Goal: Task Accomplishment & Management: Complete application form

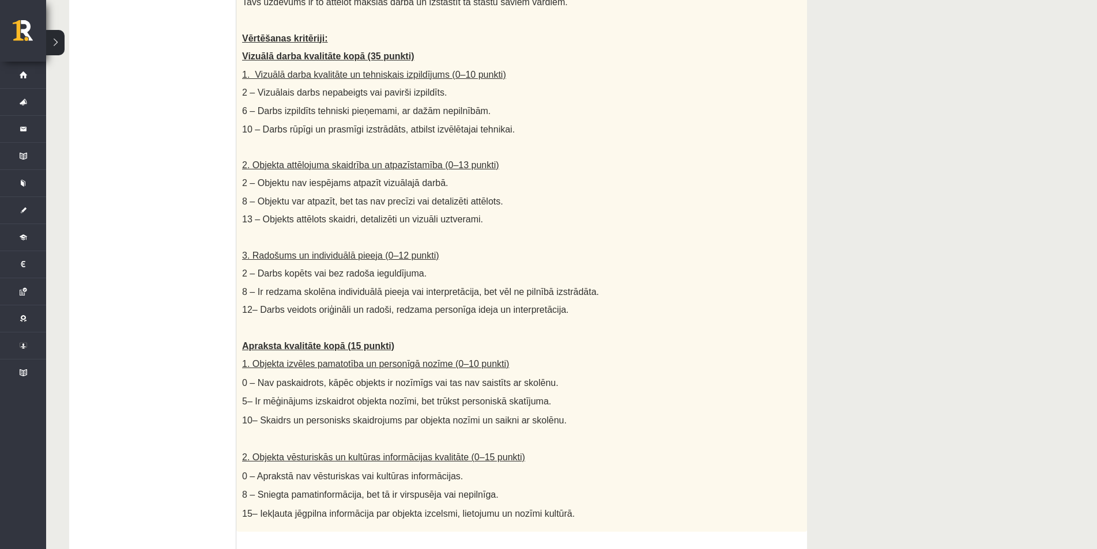
scroll to position [615, 0]
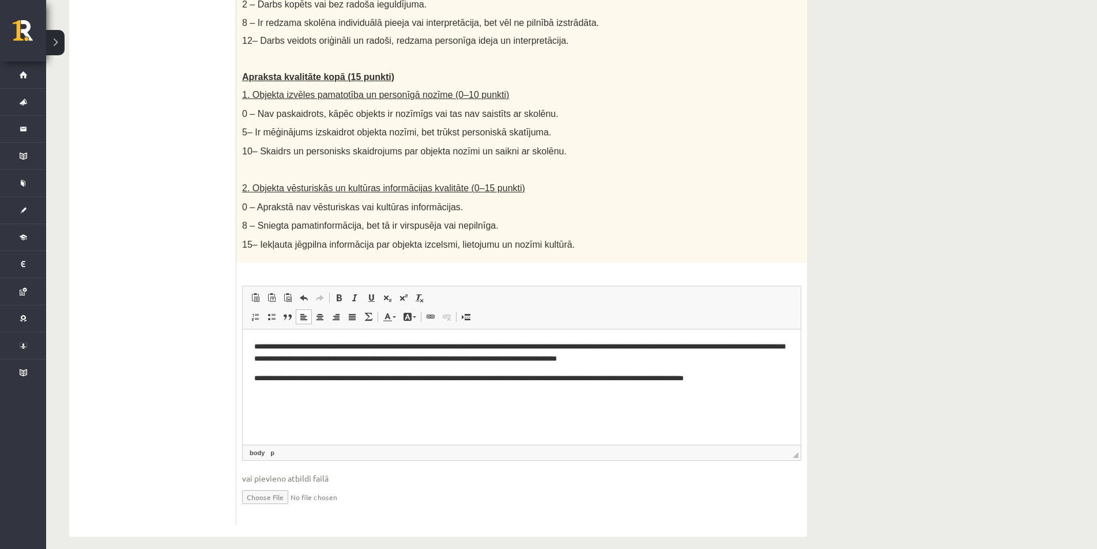
click at [272, 485] on input "file" at bounding box center [521, 497] width 559 height 24
type input "**********"
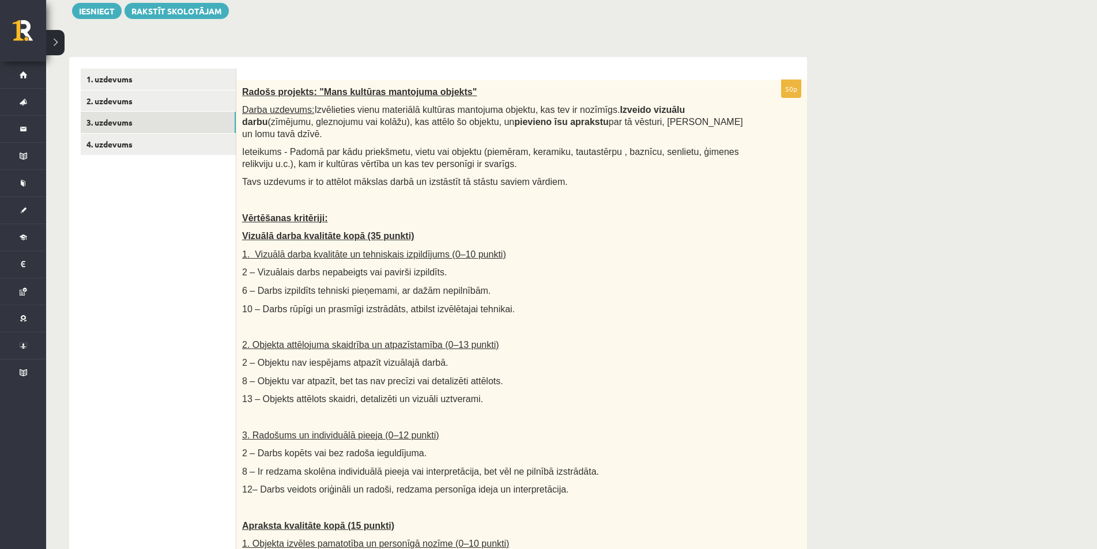
scroll to position [0, 0]
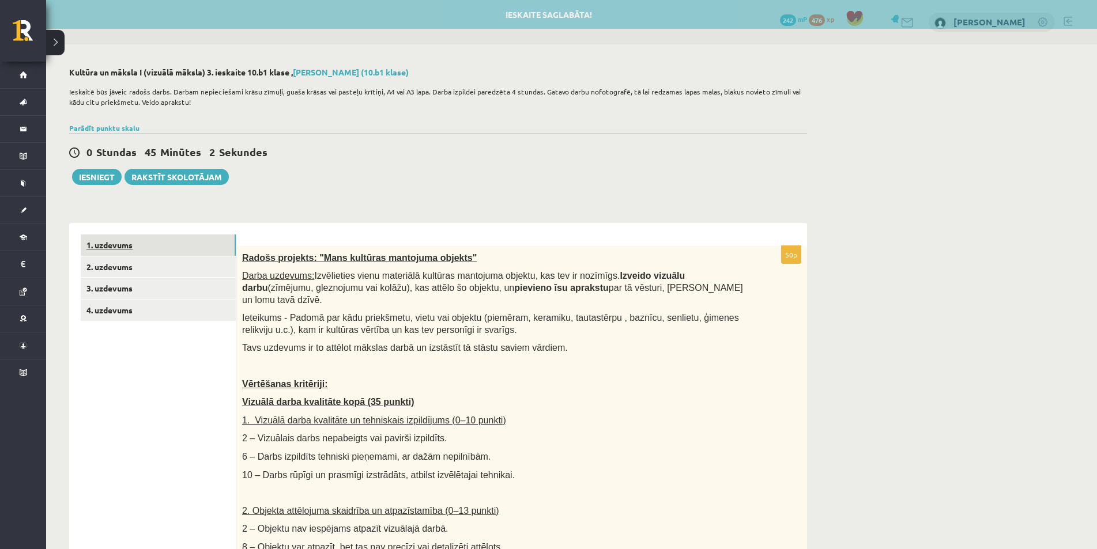
click at [156, 246] on link "1. uzdevums" at bounding box center [158, 245] width 155 height 21
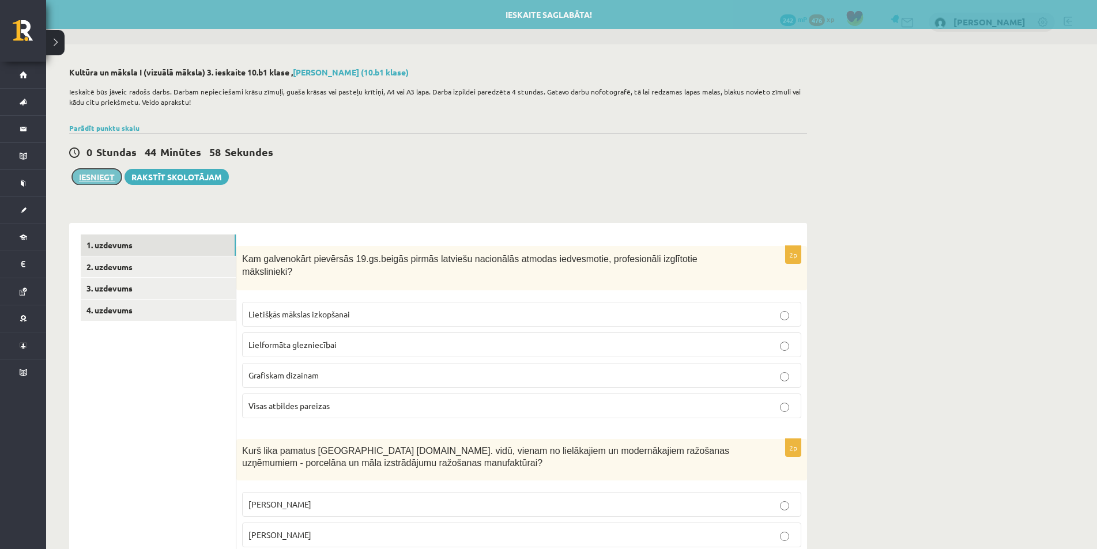
click at [110, 173] on button "Iesniegt" at bounding box center [97, 177] width 50 height 16
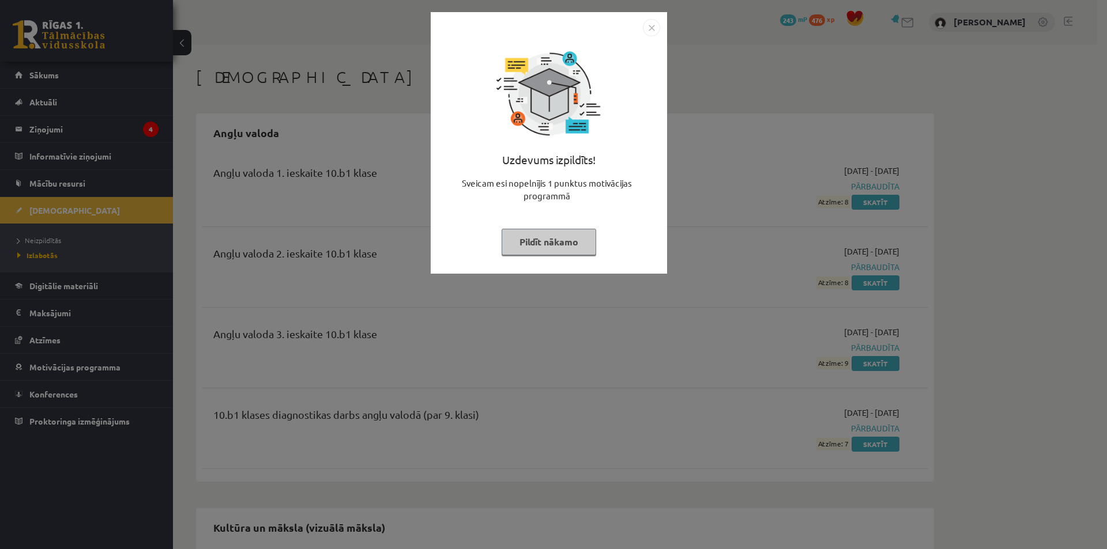
click at [558, 236] on button "Pildīt nākamo" at bounding box center [548, 242] width 95 height 27
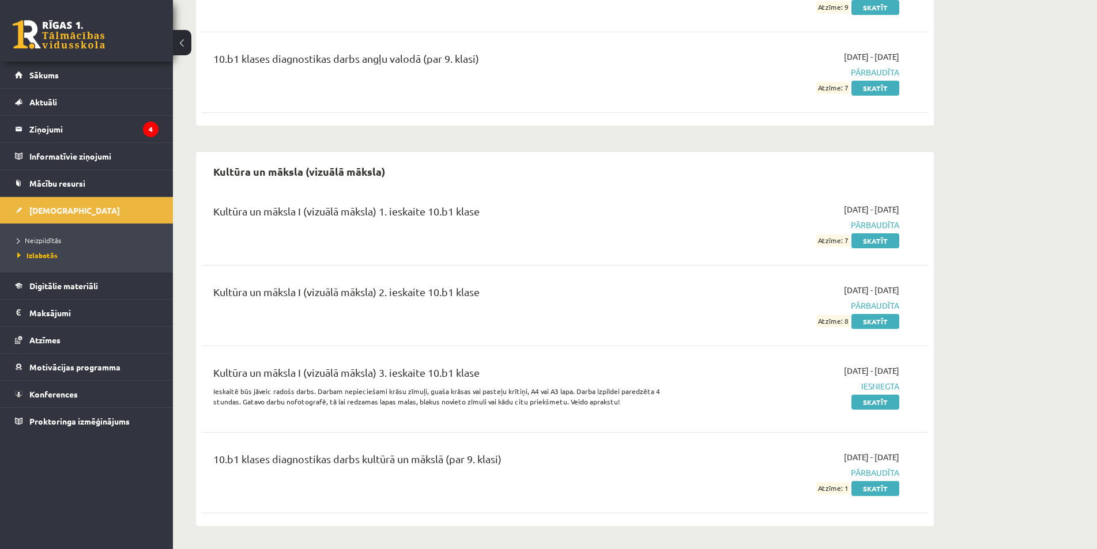
scroll to position [183, 0]
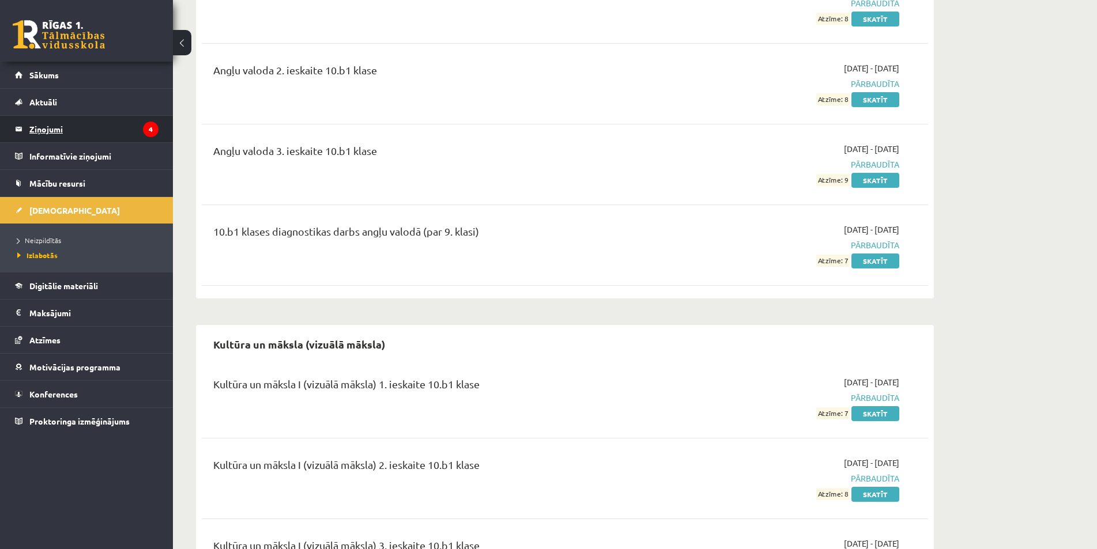
click at [90, 123] on legend "Ziņojumi 4" at bounding box center [93, 129] width 129 height 27
